Goal: Task Accomplishment & Management: Manage account settings

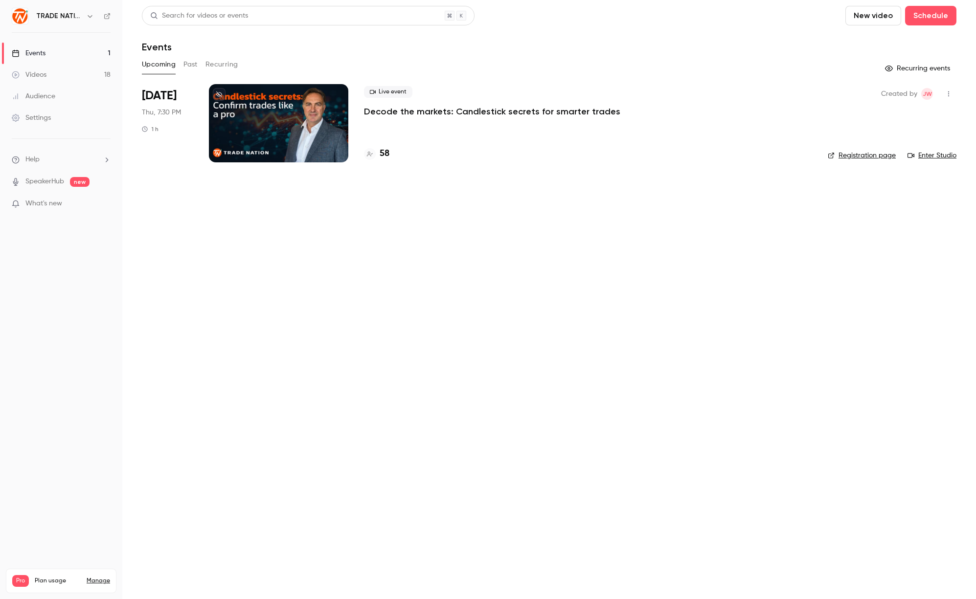
click at [389, 114] on p "Decode the markets: Candlestick secrets for smarter trades" at bounding box center [492, 112] width 256 height 12
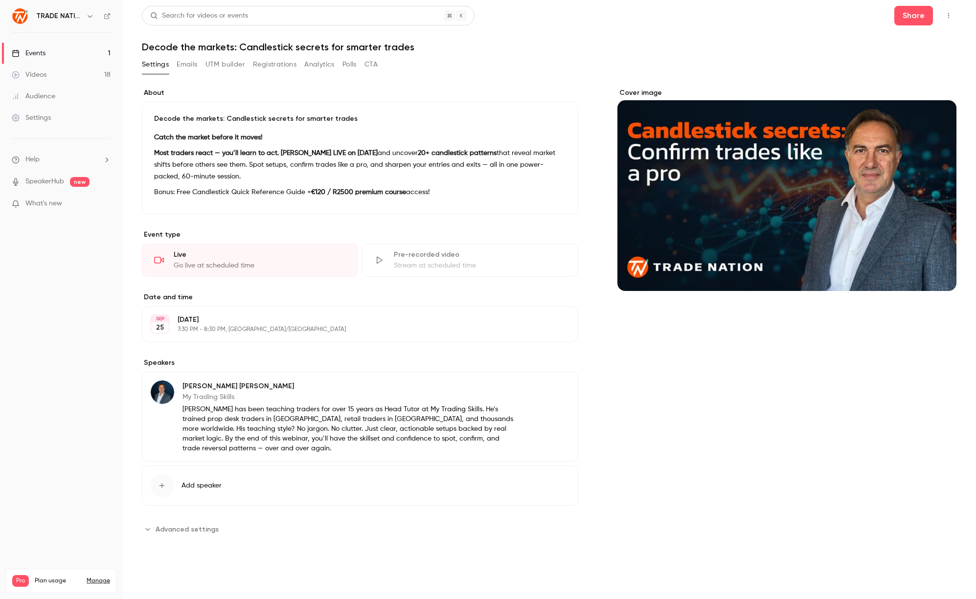
click at [231, 65] on button "UTM builder" at bounding box center [225, 65] width 40 height 16
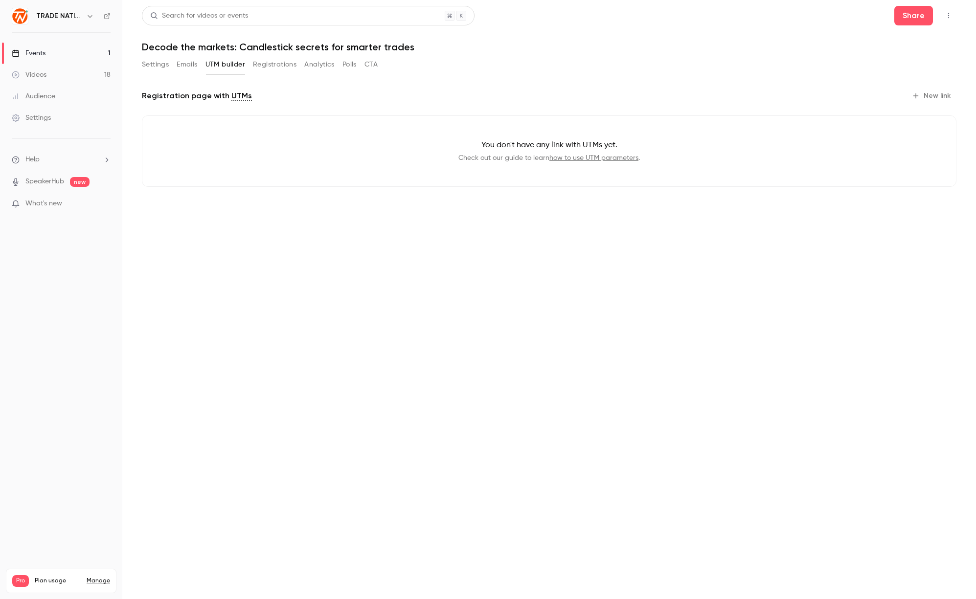
click at [184, 67] on button "Emails" at bounding box center [187, 65] width 21 height 16
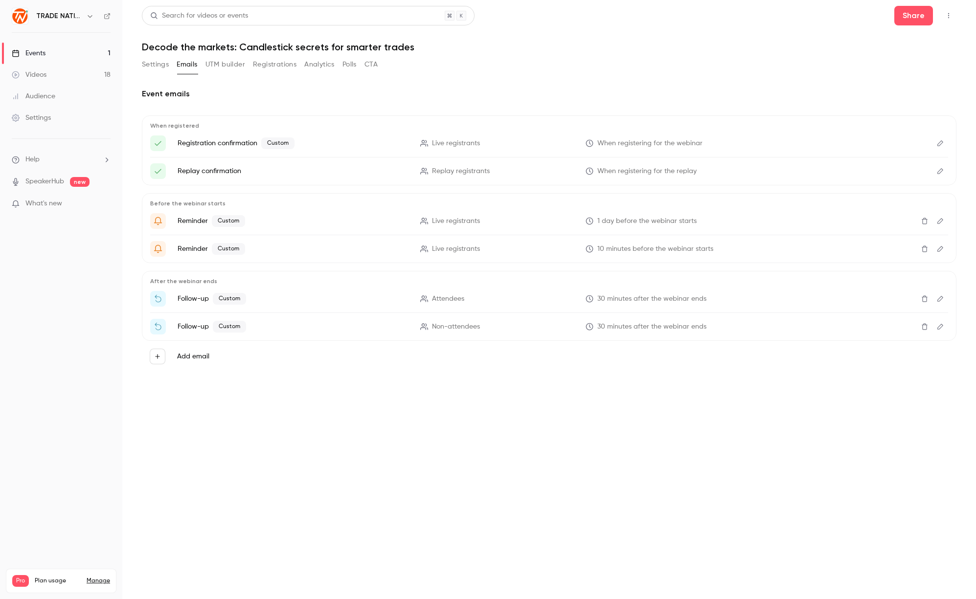
click at [369, 67] on button "CTA" at bounding box center [370, 65] width 13 height 16
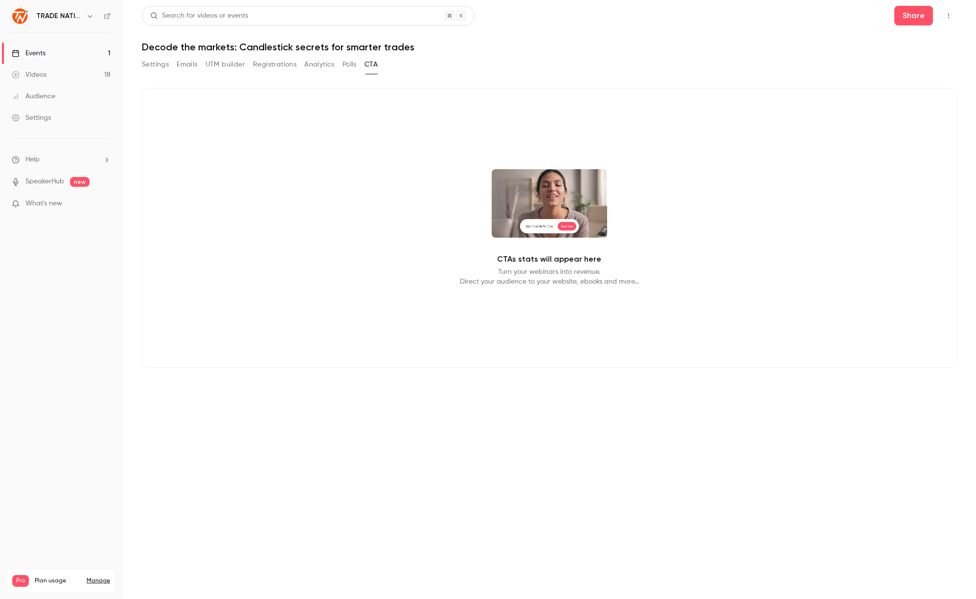
click at [160, 65] on button "Settings" at bounding box center [155, 65] width 27 height 16
